Goal: Task Accomplishment & Management: Manage account settings

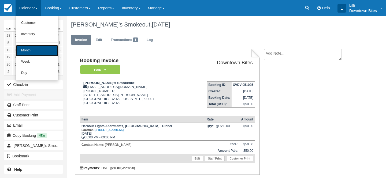
click at [30, 50] on link "Month" at bounding box center [37, 50] width 42 height 11
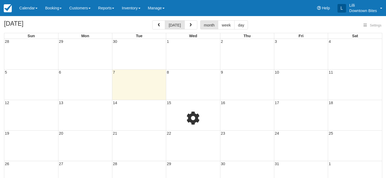
select select
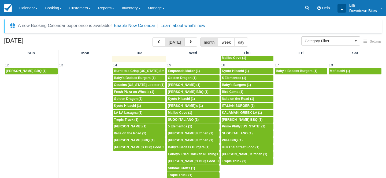
scroll to position [188, 0]
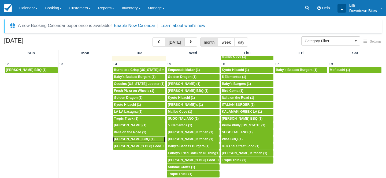
click at [133, 142] on link "5p Kammy's BBQ (1)" at bounding box center [139, 139] width 52 height 6
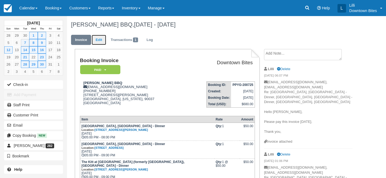
click at [103, 40] on link "Edit" at bounding box center [99, 40] width 14 height 10
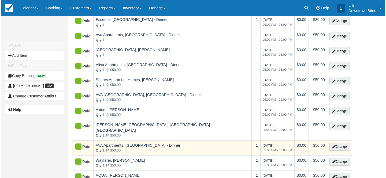
scroll to position [93, 0]
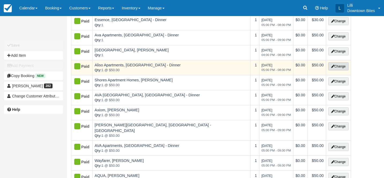
click at [347, 62] on button "Change" at bounding box center [338, 66] width 20 height 8
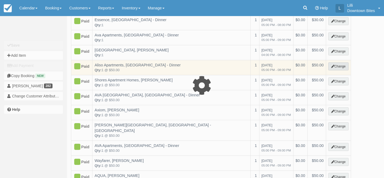
select select "2"
type input "50.00"
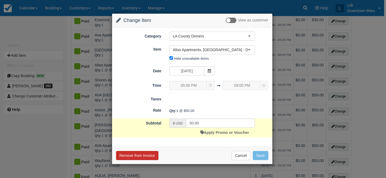
click at [142, 155] on button "Remove from Invoice" at bounding box center [137, 155] width 42 height 9
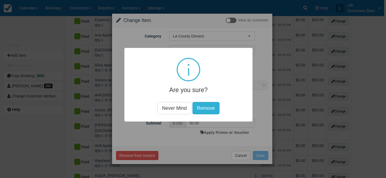
click at [209, 105] on button "Remove" at bounding box center [205, 108] width 27 height 12
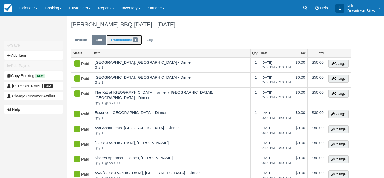
click at [122, 40] on link "Transactions 1" at bounding box center [124, 40] width 35 height 10
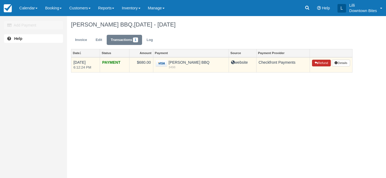
click at [323, 63] on button "Refund" at bounding box center [321, 63] width 19 height 7
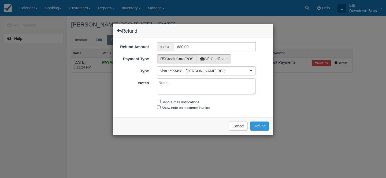
click at [218, 59] on label "Gift Certificate" at bounding box center [213, 58] width 35 height 9
radio input "true"
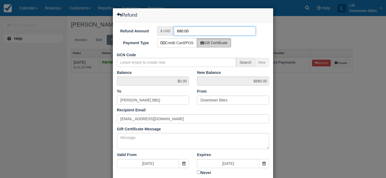
click at [181, 30] on input "680.00" at bounding box center [214, 31] width 82 height 9
type input "50.00"
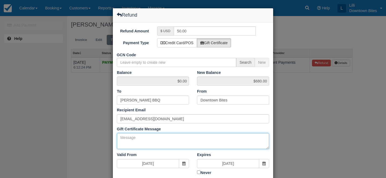
click at [188, 139] on textarea "Gift Certificate Message" at bounding box center [193, 141] width 152 height 16
drag, startPoint x: 216, startPoint y: 137, endPoint x: 82, endPoint y: 132, distance: 133.7
click at [82, 132] on div "Refund Refund Amount $ USD 50.00 Payment Type Credit Card/POS Gift Certificate …" at bounding box center [193, 89] width 386 height 178
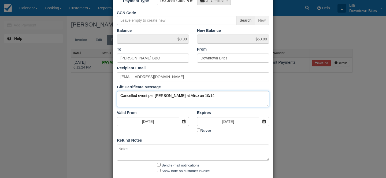
scroll to position [70, 0]
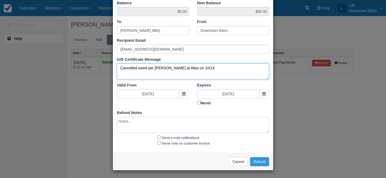
type textarea "Cancelled event per Josephine at Aliso on 10/14"
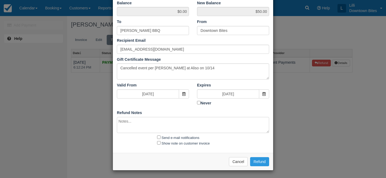
click at [134, 123] on textarea at bounding box center [193, 125] width 152 height 16
paste textarea "Cancelled event per Josephine at Aliso on 10/14"
type textarea "Cancelled event per Josephine at Aliso on 10/14"
click at [160, 136] on input "Send e-mail notifications" at bounding box center [158, 136] width 3 height 3
checkbox input "true"
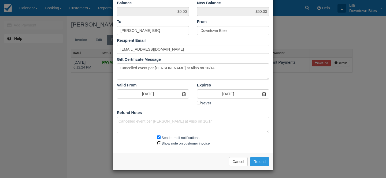
click at [159, 144] on input "Show note on customer invoice" at bounding box center [158, 142] width 3 height 3
checkbox input "true"
click at [263, 160] on button "Refund" at bounding box center [259, 161] width 19 height 9
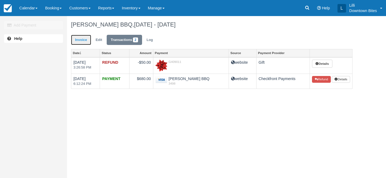
click at [81, 39] on link "Invoice" at bounding box center [81, 40] width 20 height 10
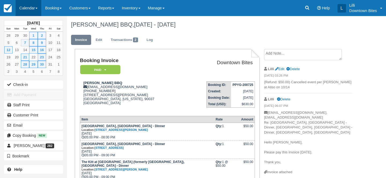
click at [23, 8] on link "Calendar" at bounding box center [29, 8] width 26 height 16
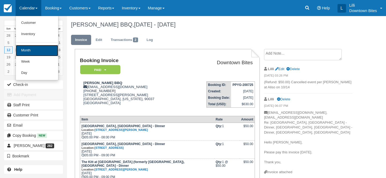
click at [27, 47] on link "Month" at bounding box center [37, 50] width 42 height 11
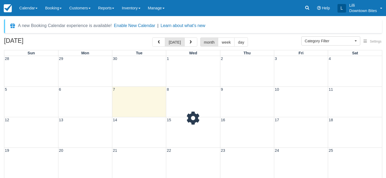
select select
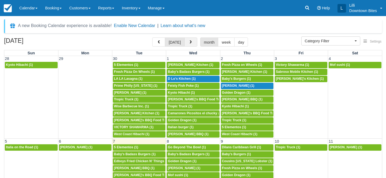
click at [190, 41] on span "button" at bounding box center [190, 42] width 4 height 4
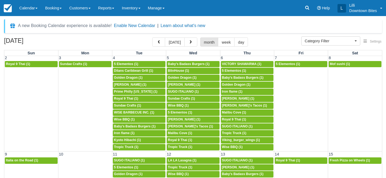
scroll to position [141, 0]
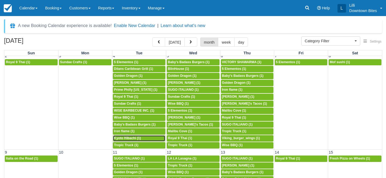
click at [135, 138] on span "Kyoto Hibachi (1)" at bounding box center [127, 138] width 27 height 4
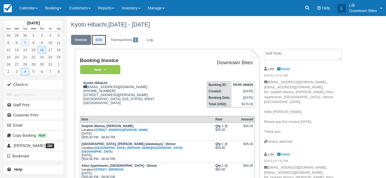
click at [99, 40] on link "Edit" at bounding box center [99, 40] width 14 height 10
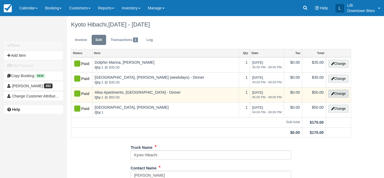
click at [336, 94] on button "Change" at bounding box center [338, 94] width 20 height 8
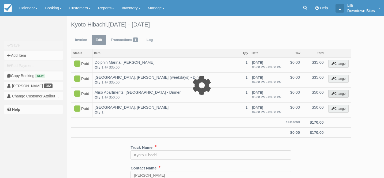
select select "2"
type input "50.00"
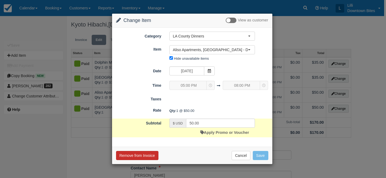
click at [149, 156] on button "Remove from Invoice" at bounding box center [137, 155] width 42 height 9
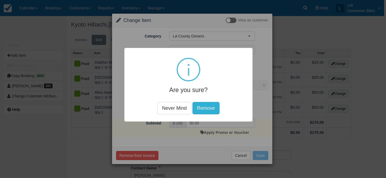
click at [211, 107] on button "Remove" at bounding box center [205, 108] width 27 height 12
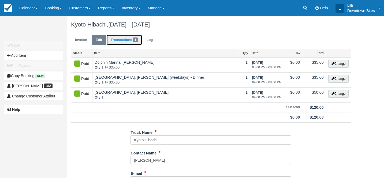
click at [116, 40] on link "Transactions 1" at bounding box center [124, 40] width 35 height 10
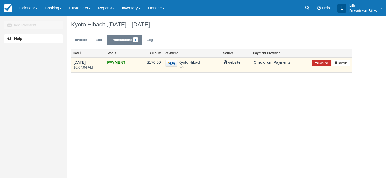
click at [320, 63] on button "Refund" at bounding box center [321, 63] width 19 height 7
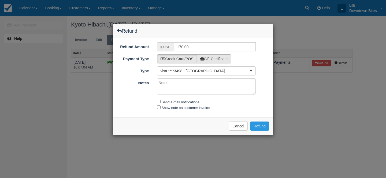
click at [213, 60] on label "Gift Certificate" at bounding box center [213, 58] width 35 height 9
radio input "true"
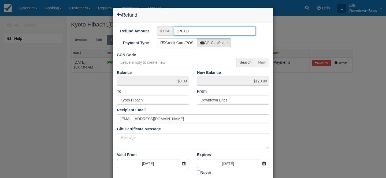
click at [180, 31] on input "170.00" at bounding box center [214, 31] width 82 height 9
type input "50.00"
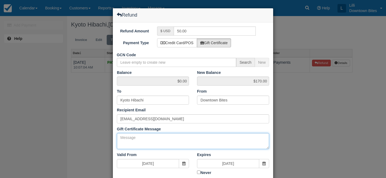
click at [155, 139] on textarea "Gift Certificate Message" at bounding box center [193, 141] width 152 height 16
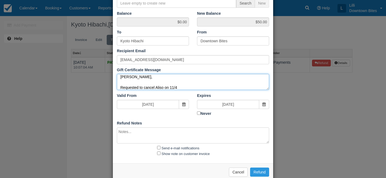
scroll to position [70, 0]
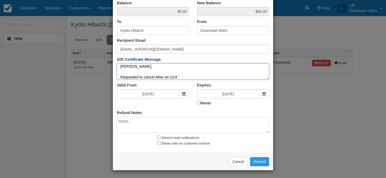
drag, startPoint x: 148, startPoint y: 76, endPoint x: 116, endPoint y: 67, distance: 32.8
click at [116, 67] on div "Gift Certificate Message Per Josephine, Requested to cancel Aliso on 11/4" at bounding box center [193, 68] width 160 height 23
drag, startPoint x: 188, startPoint y: 77, endPoint x: 86, endPoint y: 59, distance: 102.7
click at [86, 59] on div "Refund Refund Amount $ USD 50.00 Payment Type Credit Card/POS Gift Certificate …" at bounding box center [193, 89] width 386 height 178
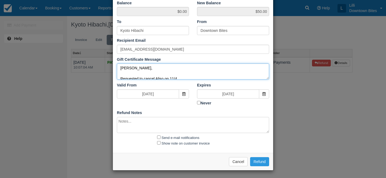
type textarea "Per Josephine, Requested to cancel Aliso on 11/4"
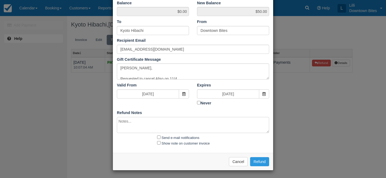
click at [137, 123] on textarea at bounding box center [193, 125] width 152 height 16
paste textarea "Per Josephine, Requested to cancel Aliso on 11/4"
type textarea "Per Josephine, Requested to cancel Aliso on 11/4"
click at [158, 137] on input "Send e-mail notifications" at bounding box center [158, 136] width 3 height 3
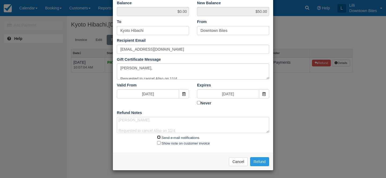
checkbox input "true"
click at [158, 141] on input "Show note on customer invoice" at bounding box center [158, 142] width 3 height 3
checkbox input "true"
click at [260, 160] on button "Refund" at bounding box center [259, 161] width 19 height 9
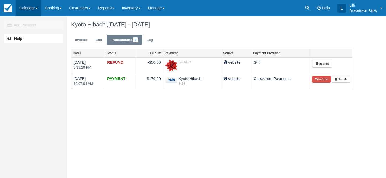
click at [29, 10] on link "Calendar" at bounding box center [29, 8] width 26 height 16
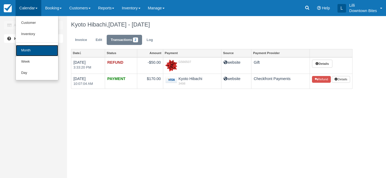
click at [29, 51] on link "Month" at bounding box center [37, 50] width 42 height 11
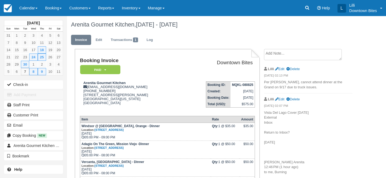
scroll to position [132, 0]
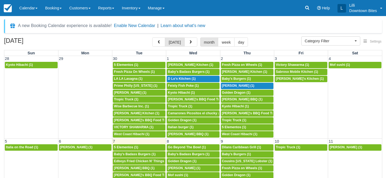
select select
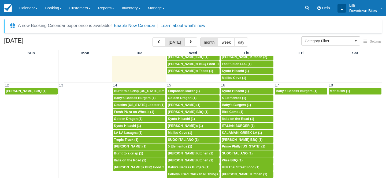
scroll to position [167, 0]
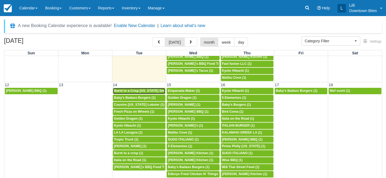
click at [154, 91] on span "Burnt to a Crisp Texas Smokehouse (1)" at bounding box center [149, 91] width 71 height 4
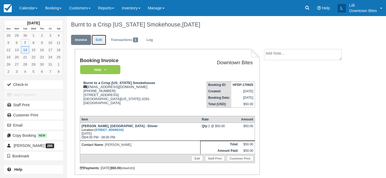
click at [97, 39] on link "Edit" at bounding box center [99, 40] width 14 height 10
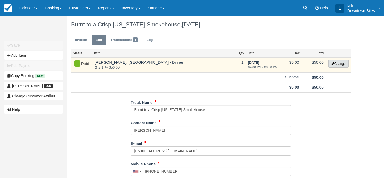
click at [343, 63] on button "Change" at bounding box center [338, 64] width 20 height 8
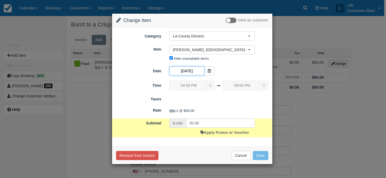
click at [195, 69] on input "10/14/25" at bounding box center [186, 70] width 35 height 9
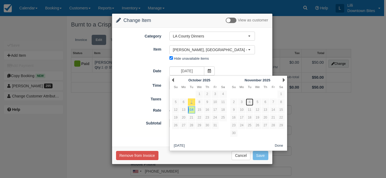
click at [251, 102] on link "4" at bounding box center [248, 102] width 7 height 7
type input "11/04/25"
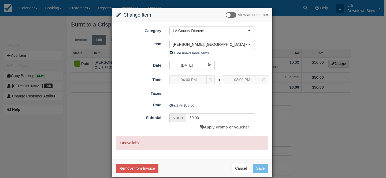
click at [171, 52] on input "Hide unavailable items" at bounding box center [170, 52] width 3 height 3
checkbox input "false"
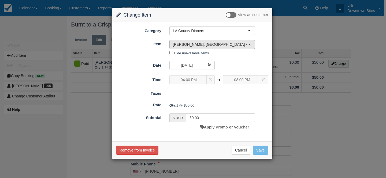
click at [182, 43] on span "Madison Toluca, Los Angeles - Dinner" at bounding box center [210, 44] width 75 height 5
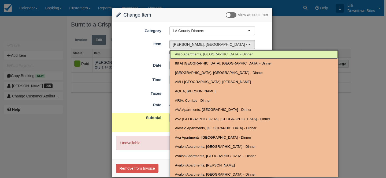
click at [183, 56] on span "Aliso Apartments, [GEOGRAPHIC_DATA] - Dinner" at bounding box center [214, 54] width 78 height 5
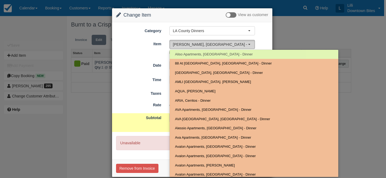
select select "633"
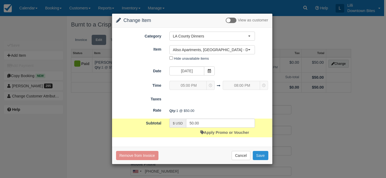
click at [260, 153] on button "Save" at bounding box center [260, 155] width 16 height 9
checkbox input "false"
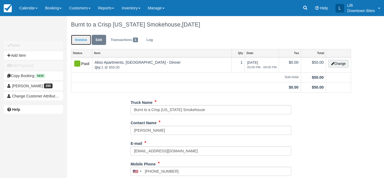
click at [77, 39] on link "Invoice" at bounding box center [81, 40] width 20 height 10
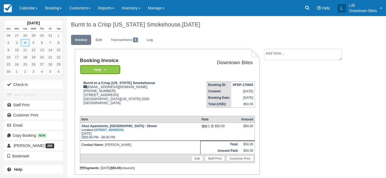
click at [94, 70] on em "Paid" at bounding box center [100, 69] width 40 height 9
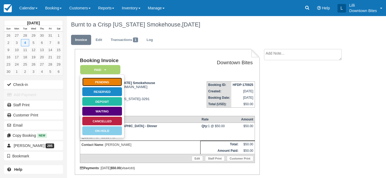
click at [108, 81] on link "Pending" at bounding box center [102, 81] width 40 height 9
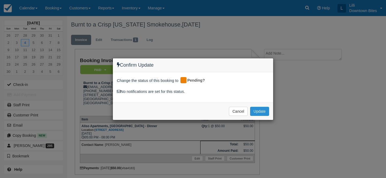
click at [254, 111] on button "Update" at bounding box center [259, 111] width 19 height 9
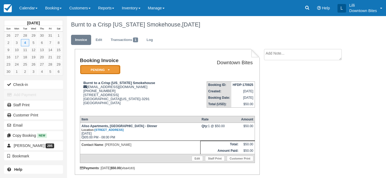
click at [101, 67] on em "Pending" at bounding box center [100, 69] width 40 height 9
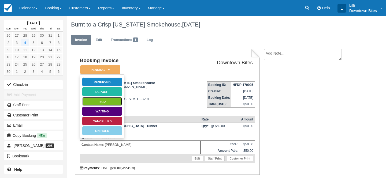
click at [108, 102] on link "Paid" at bounding box center [102, 101] width 40 height 9
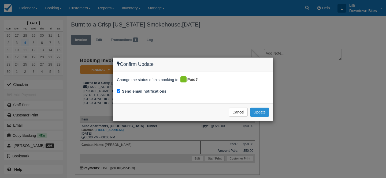
click at [262, 112] on button "Update" at bounding box center [259, 112] width 19 height 9
